Goal: Information Seeking & Learning: Find specific fact

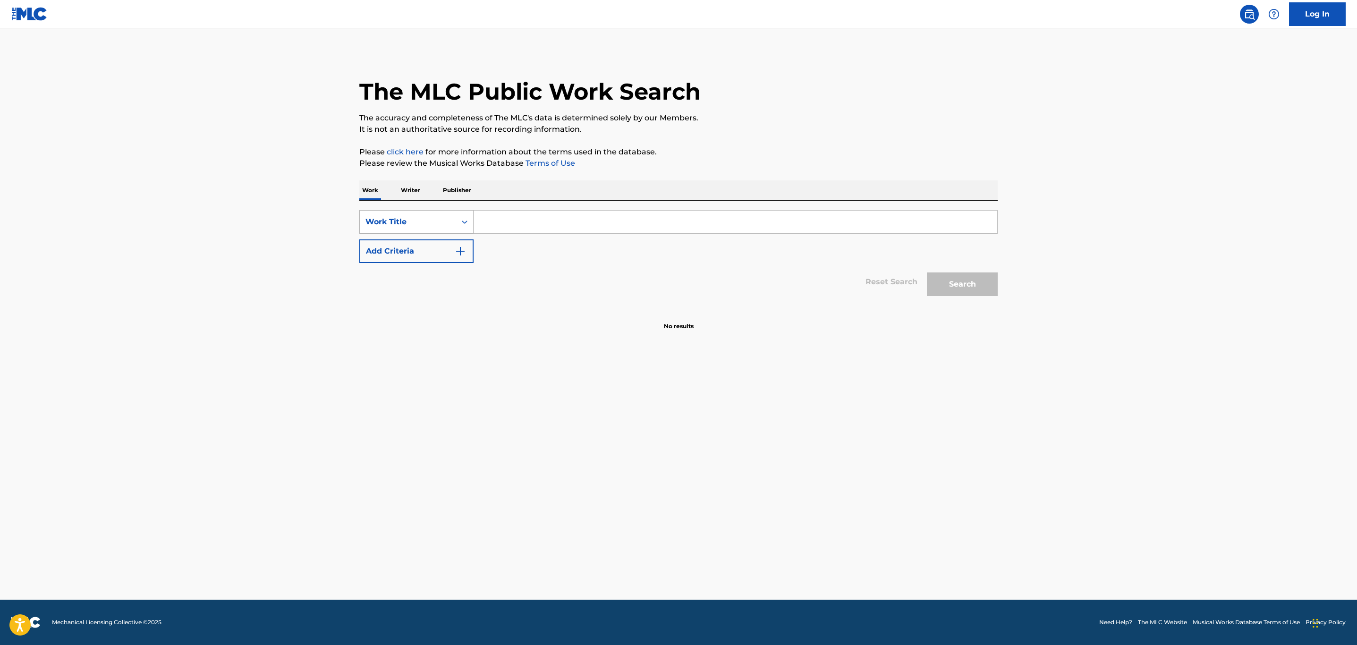
click at [449, 220] on div "Work Title" at bounding box center [407, 221] width 85 height 11
click at [449, 246] on div "MLC Song Code" at bounding box center [416, 246] width 113 height 24
click at [517, 231] on input "Search Form" at bounding box center [736, 222] width 524 height 23
paste input "W55S1J"
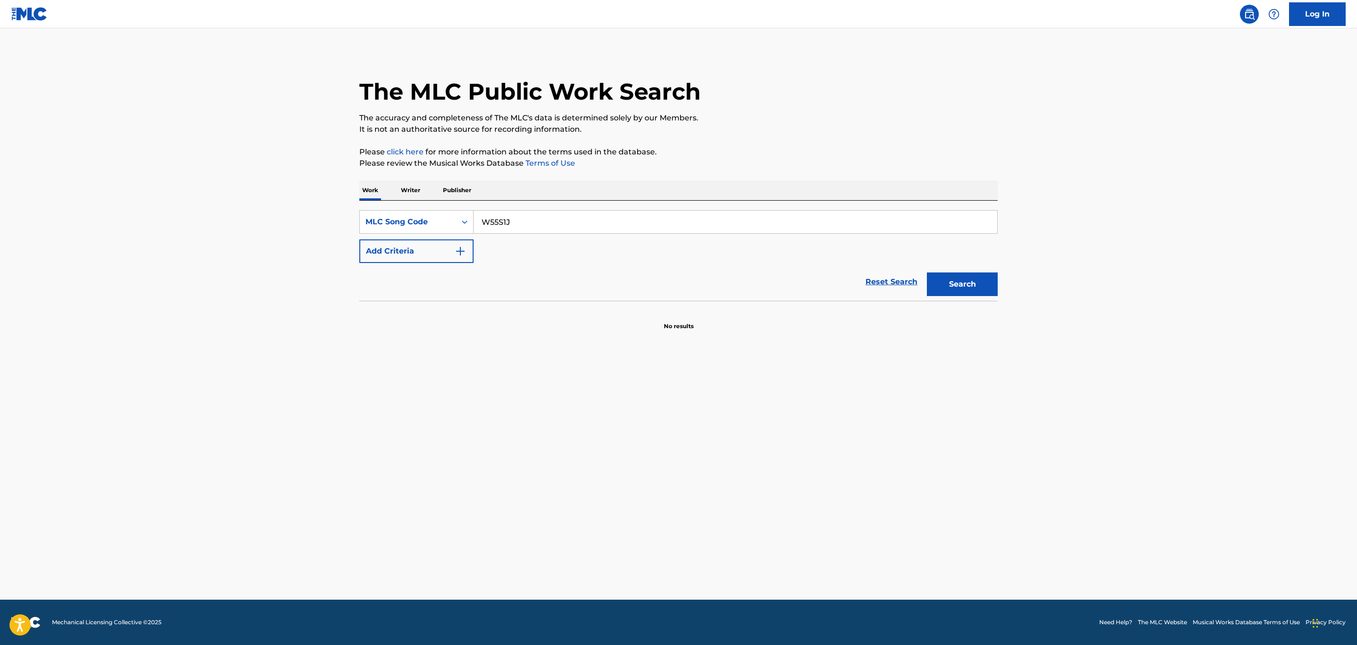
type input "W55S1J"
click at [927, 272] on button "Search" at bounding box center [962, 284] width 71 height 24
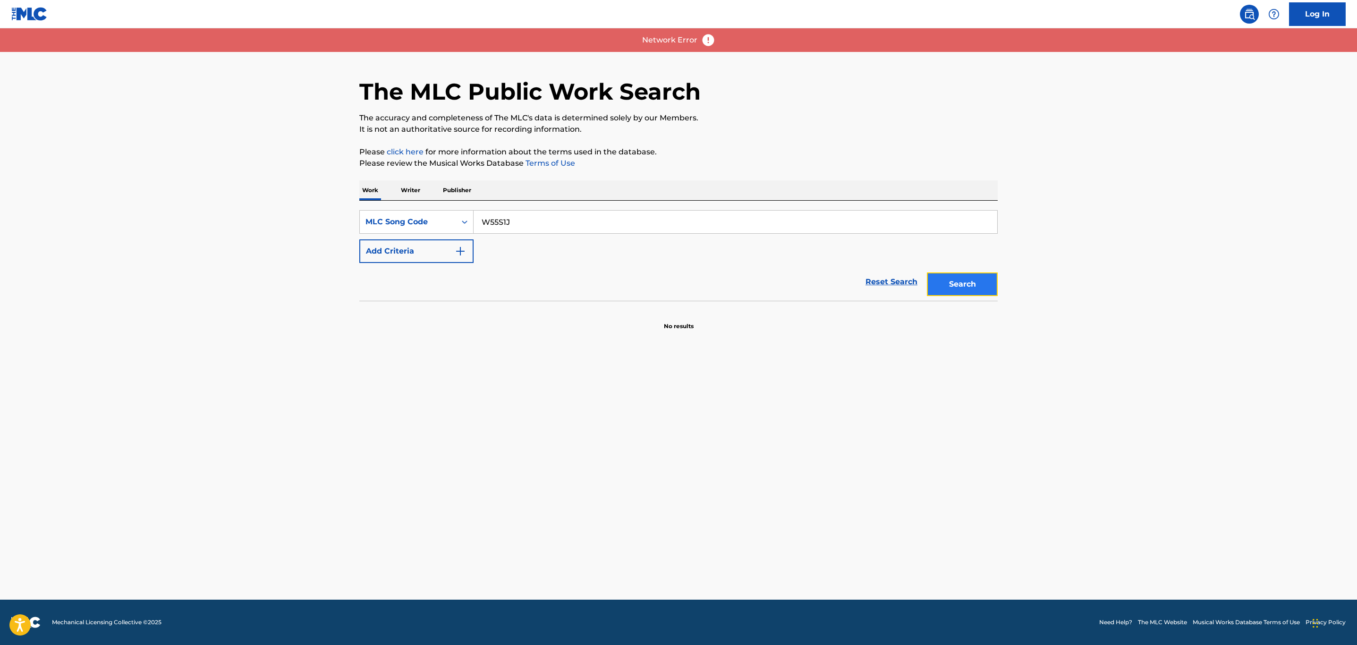
click at [939, 280] on button "Search" at bounding box center [962, 284] width 71 height 24
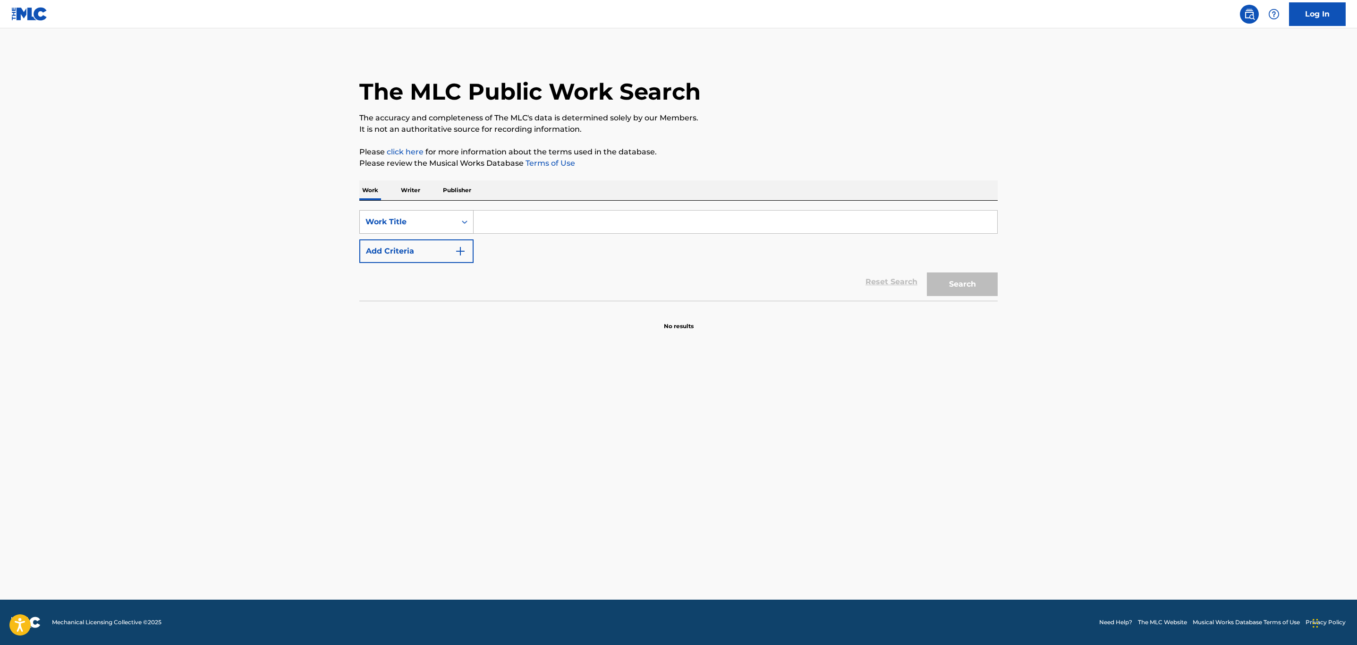
click at [420, 223] on div "Work Title" at bounding box center [407, 221] width 85 height 11
click at [425, 244] on div "MLC Song Code" at bounding box center [416, 246] width 113 height 24
click at [498, 224] on input "Search Form" at bounding box center [736, 222] width 524 height 23
drag, startPoint x: 499, startPoint y: 216, endPoint x: 621, endPoint y: 264, distance: 131.0
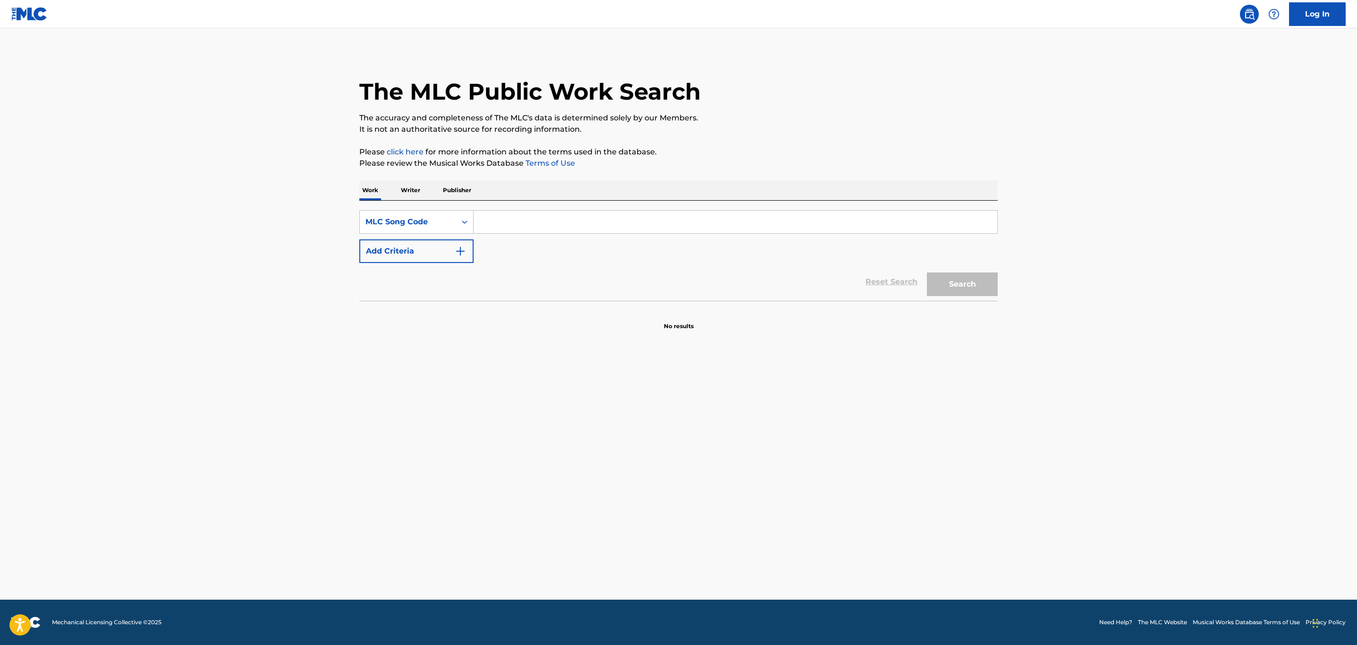
click at [499, 216] on input "Search Form" at bounding box center [736, 222] width 524 height 23
paste input "W55S1J"
type input "W55S1J"
click at [953, 289] on button "Search" at bounding box center [962, 284] width 71 height 24
click at [446, 227] on div "Work Title" at bounding box center [408, 222] width 96 height 18
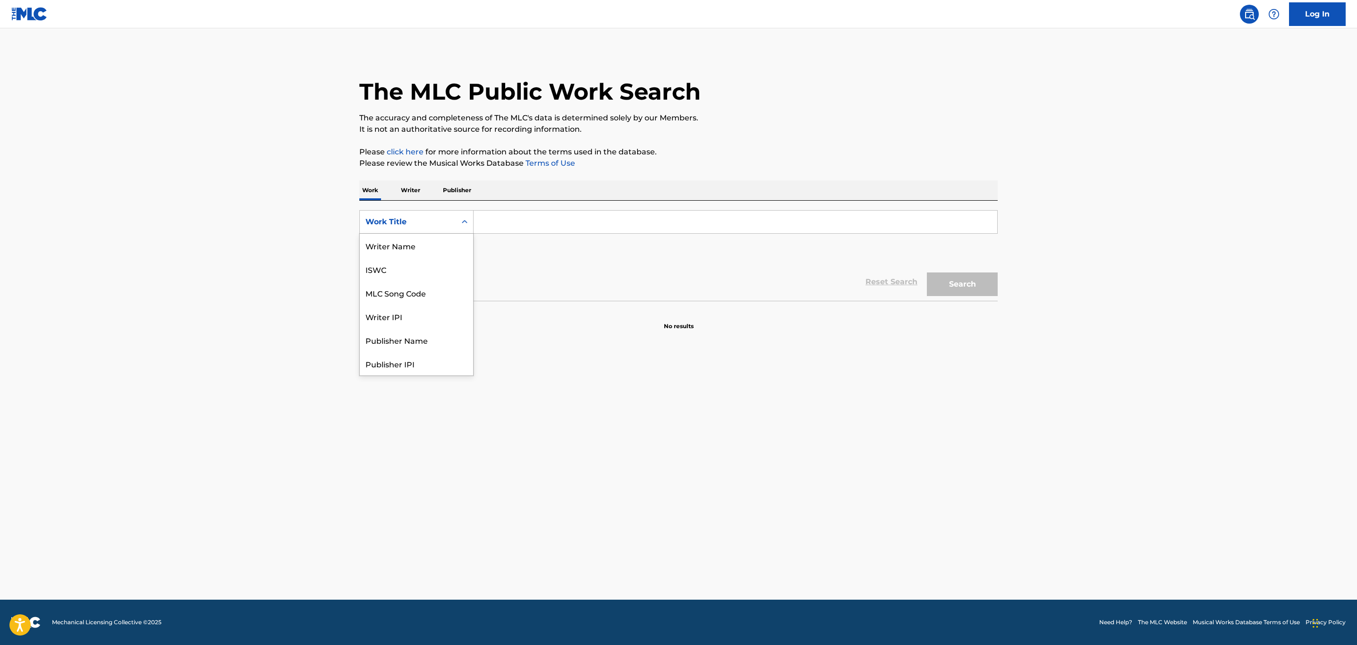
scroll to position [47, 0]
click at [443, 251] on div "MLC Song Code" at bounding box center [416, 246] width 113 height 24
click at [478, 224] on input "Search Form" at bounding box center [736, 222] width 524 height 23
paste input "W55S1J"
type input "W55S1J"
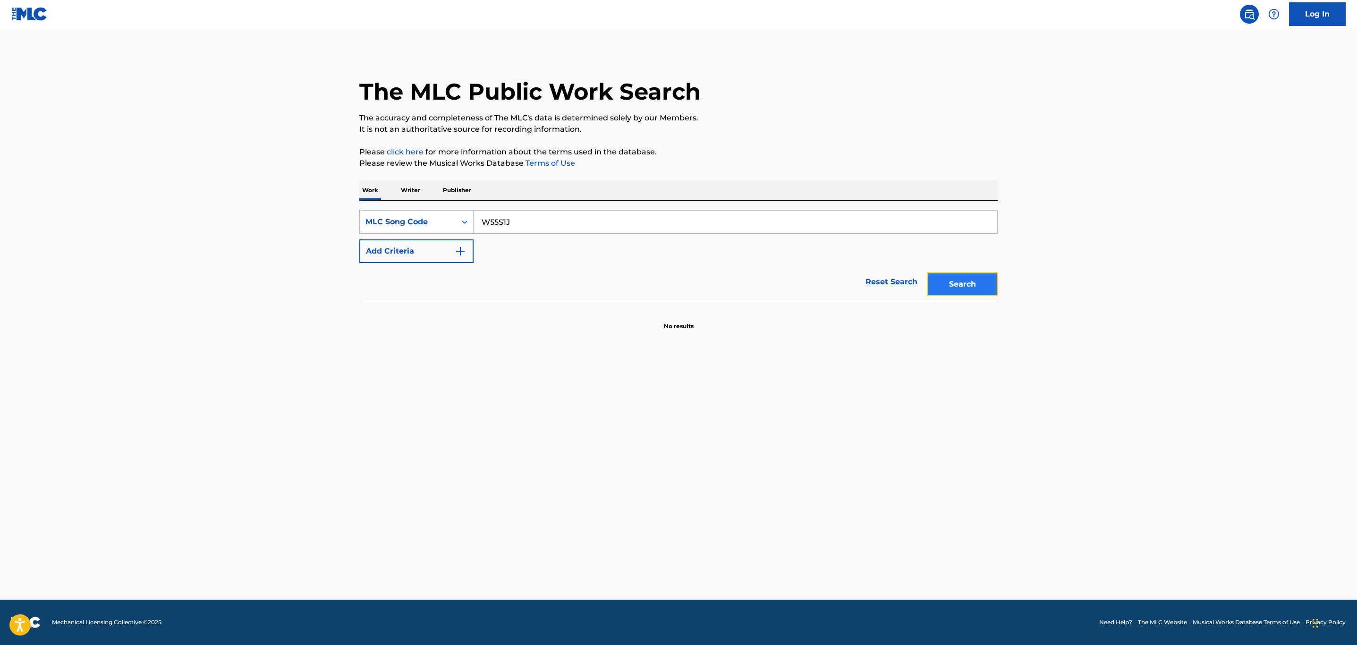
click at [954, 287] on button "Search" at bounding box center [962, 284] width 71 height 24
